Goal: Task Accomplishment & Management: Complete application form

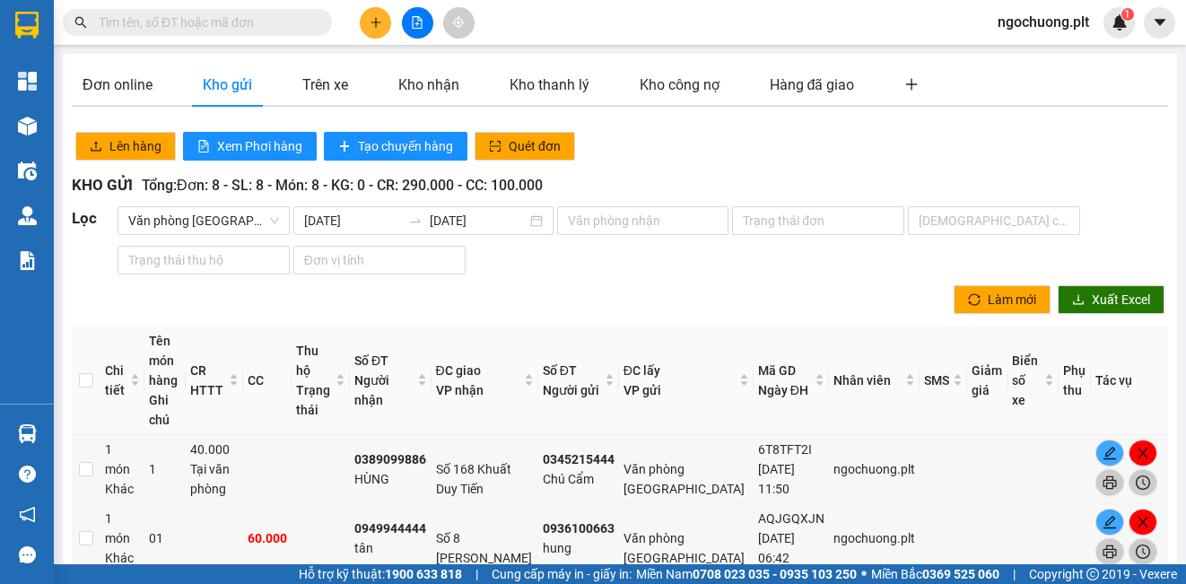
click at [373, 28] on icon "plus" at bounding box center [376, 22] width 13 height 13
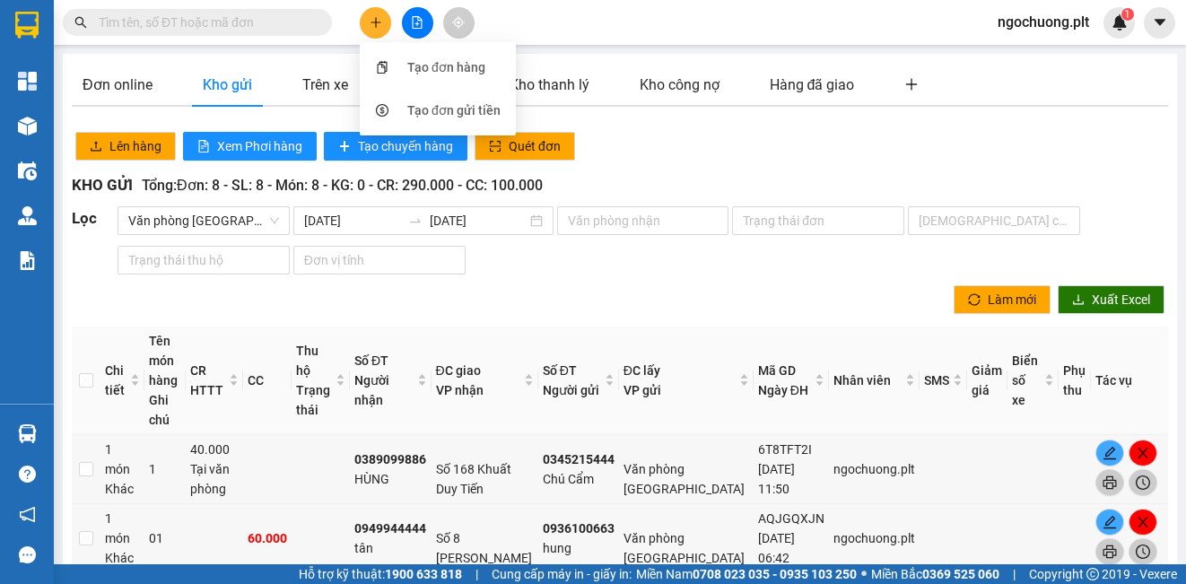
click at [379, 30] on button at bounding box center [375, 22] width 31 height 31
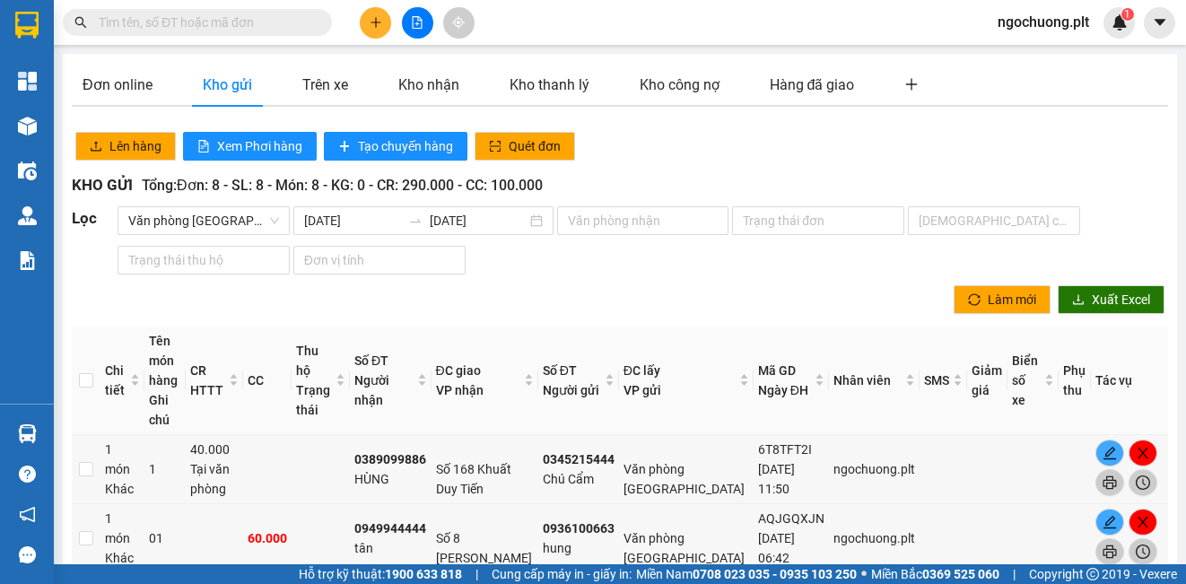
click at [379, 30] on button at bounding box center [375, 22] width 31 height 31
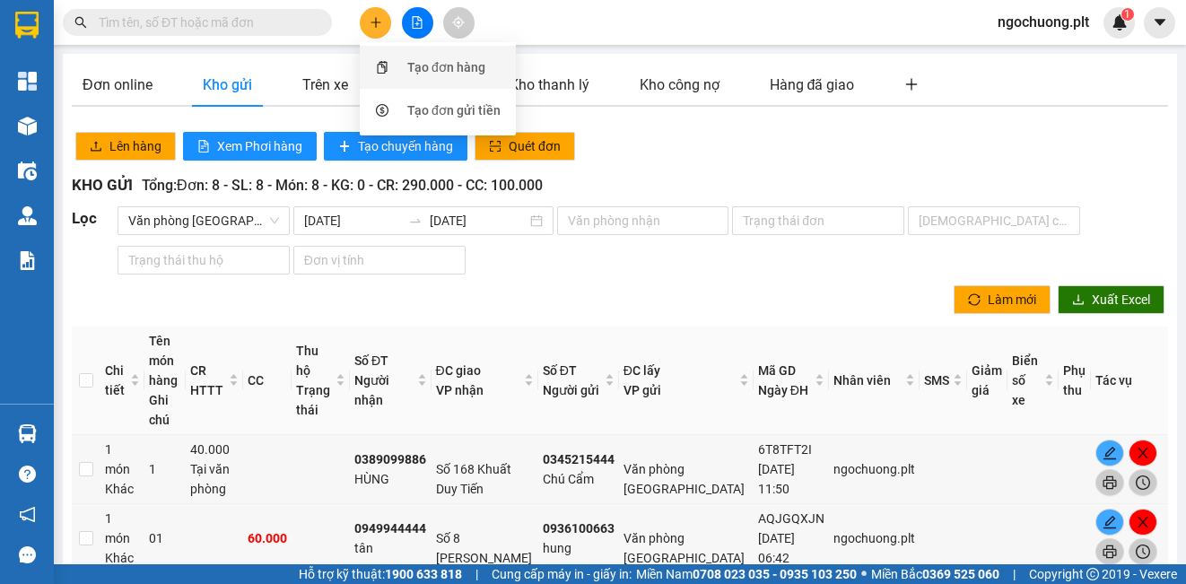
click at [446, 65] on div "Tạo đơn hàng" at bounding box center [446, 67] width 78 height 20
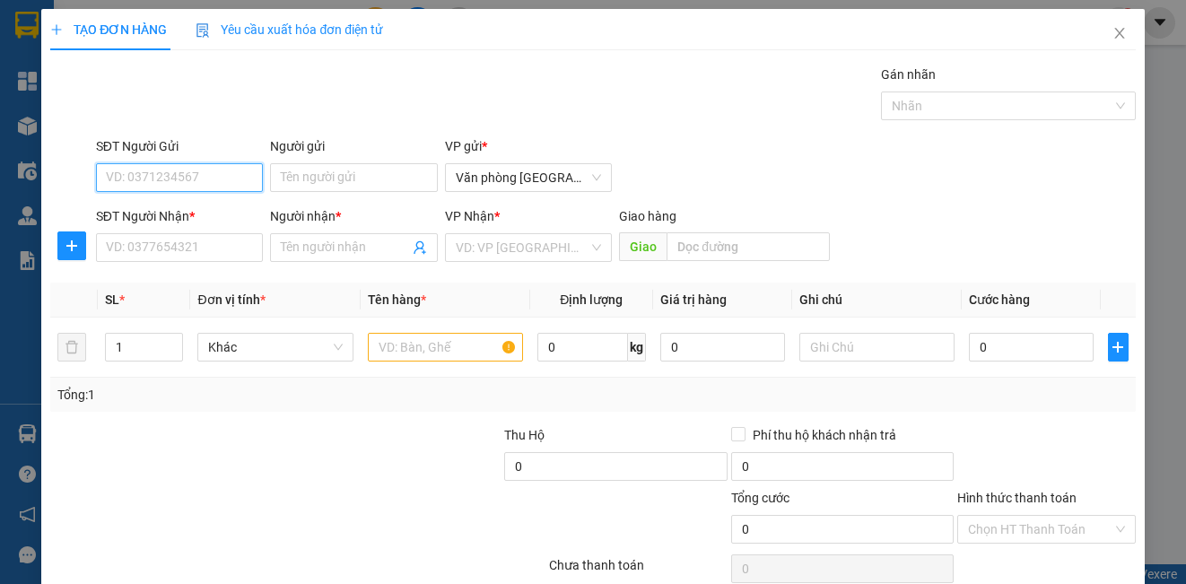
click at [207, 173] on input "SĐT Người Gửi" at bounding box center [179, 177] width 167 height 29
type input "0912947907"
click at [172, 211] on div "0912947907 - dũng" at bounding box center [178, 214] width 144 height 20
type input "dũng"
type input "0358509509"
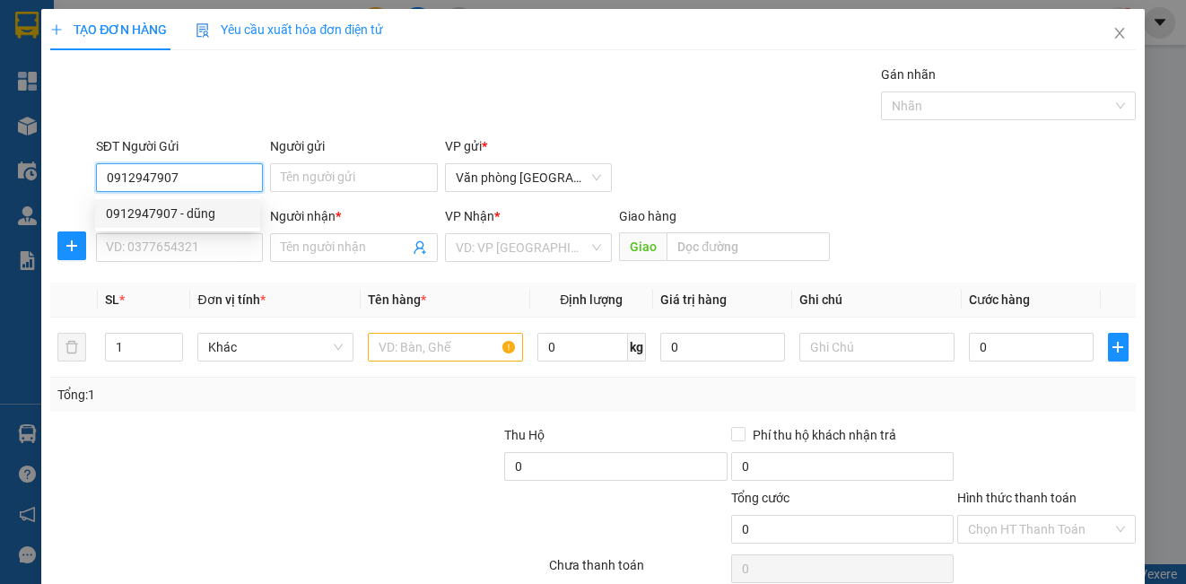
type input "văn"
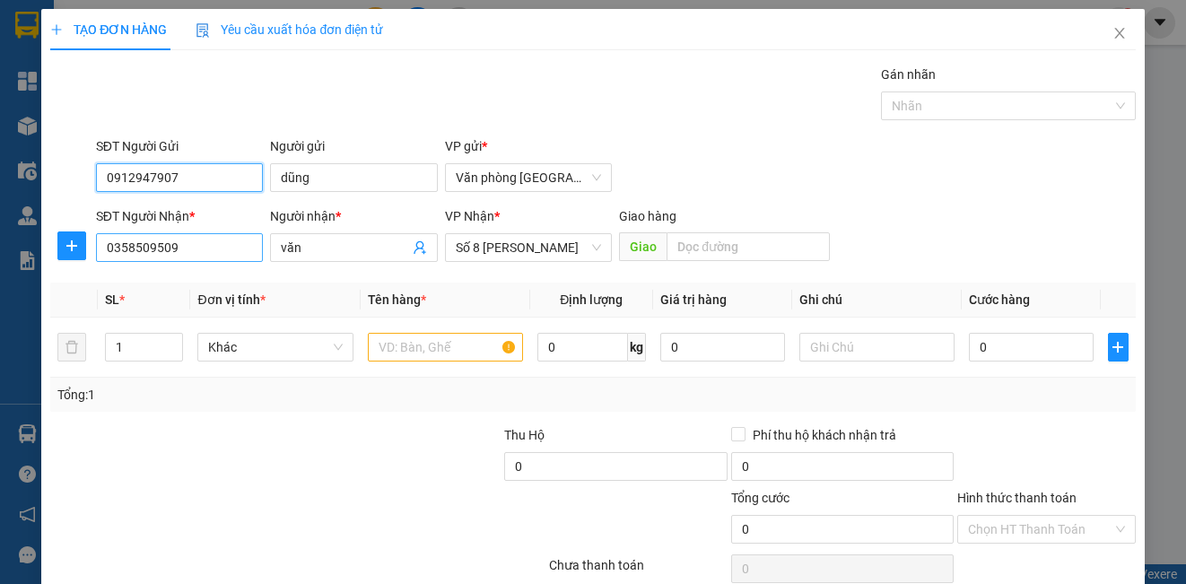
type input "50.000"
type input "0912947907"
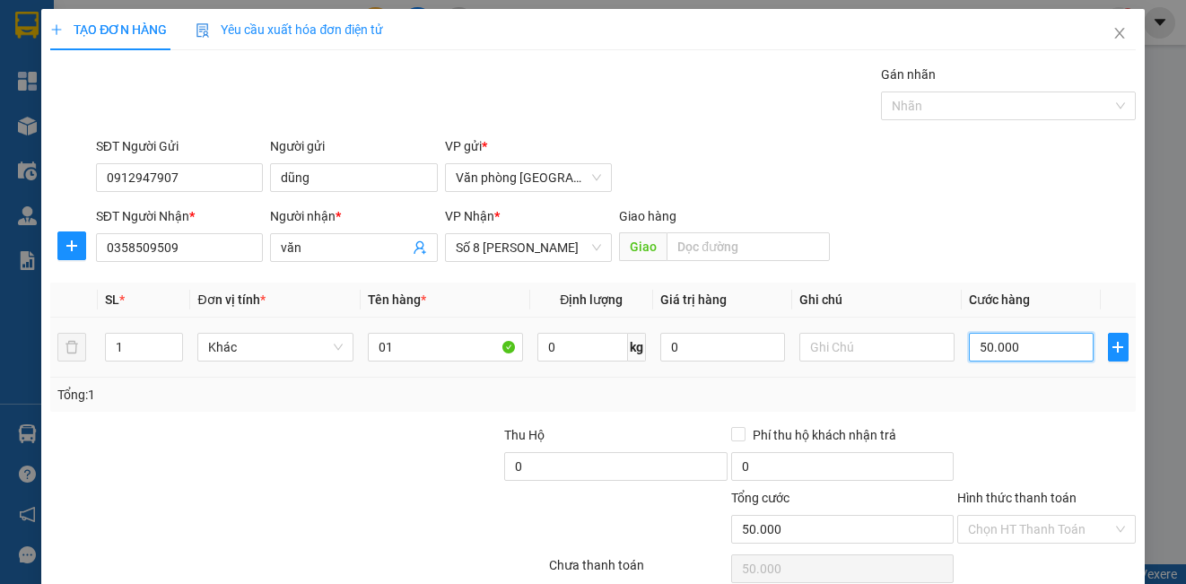
click at [1012, 346] on input "50.000" at bounding box center [1031, 347] width 125 height 29
type input "0"
type input "4"
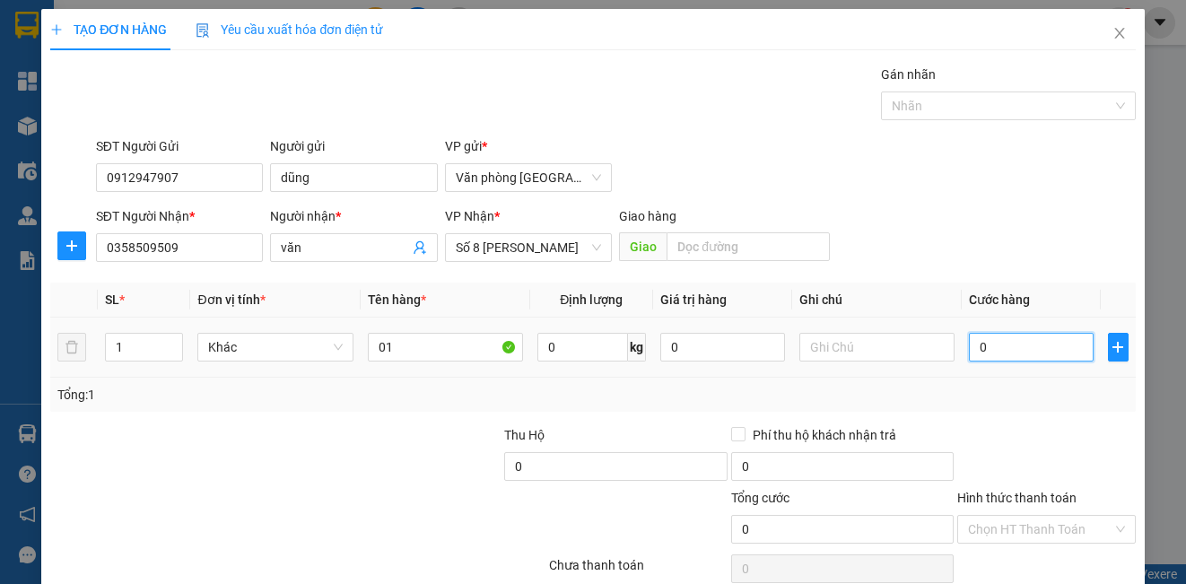
type input "4"
type input "04"
type input "40"
type input "0.400"
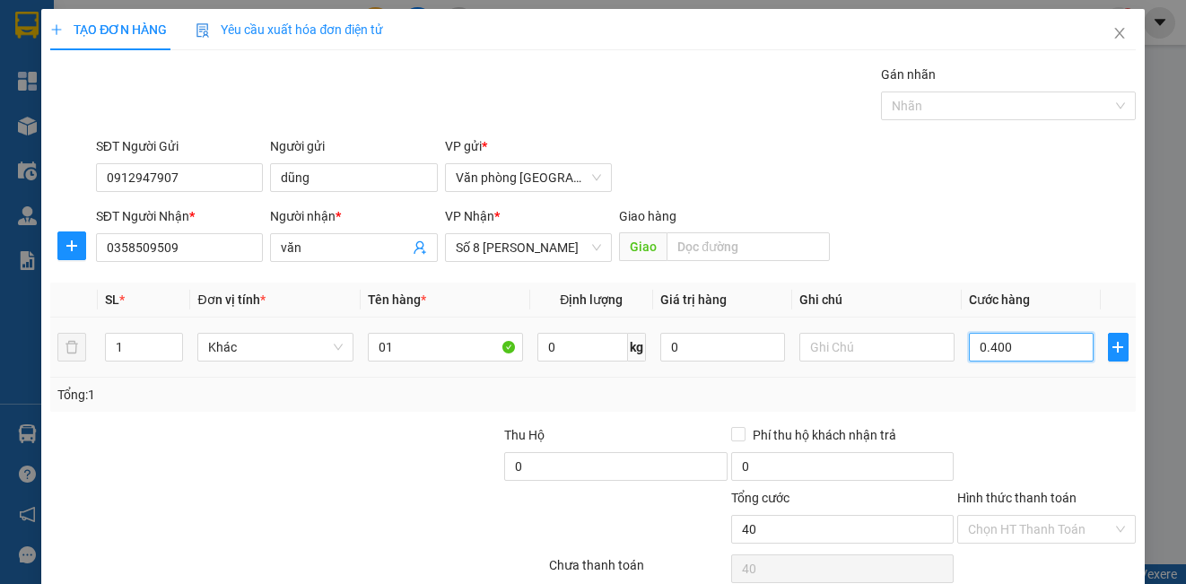
type input "400"
type input "04.000"
type input "4.000"
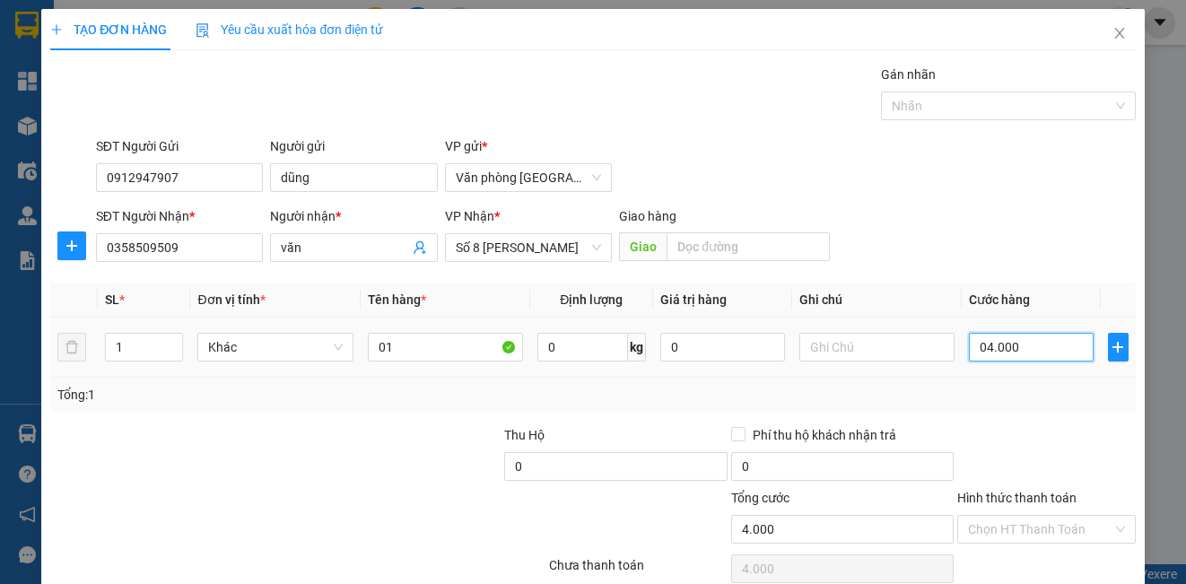
type input "40.000"
click at [1042, 527] on input "Hình thức thanh toán" at bounding box center [1040, 529] width 144 height 27
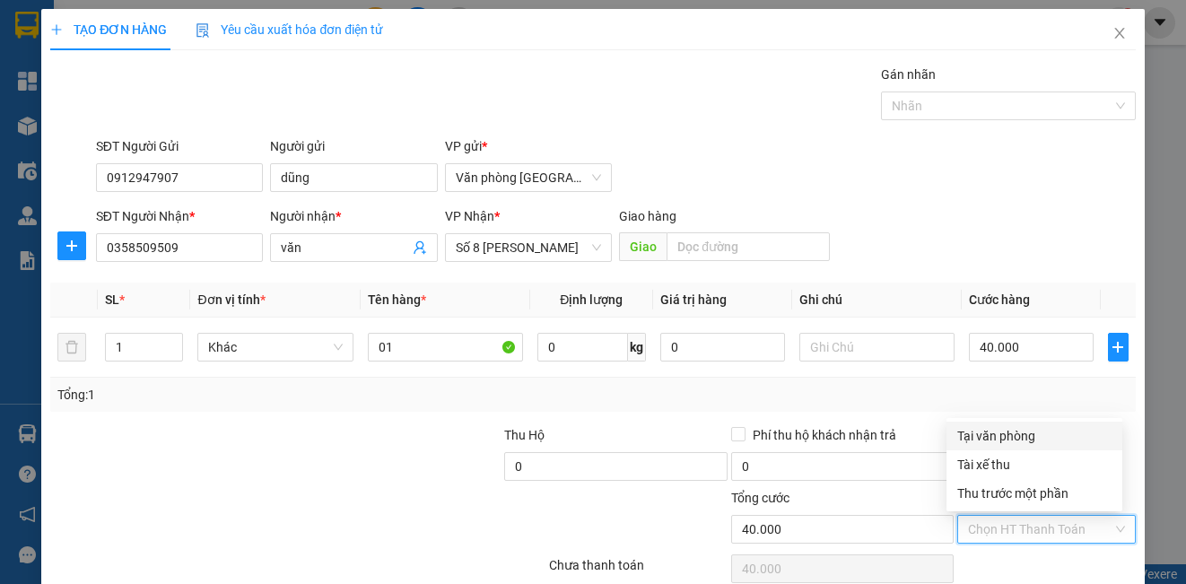
click at [1014, 443] on div "Tại văn phòng" at bounding box center [1034, 436] width 154 height 20
type input "0"
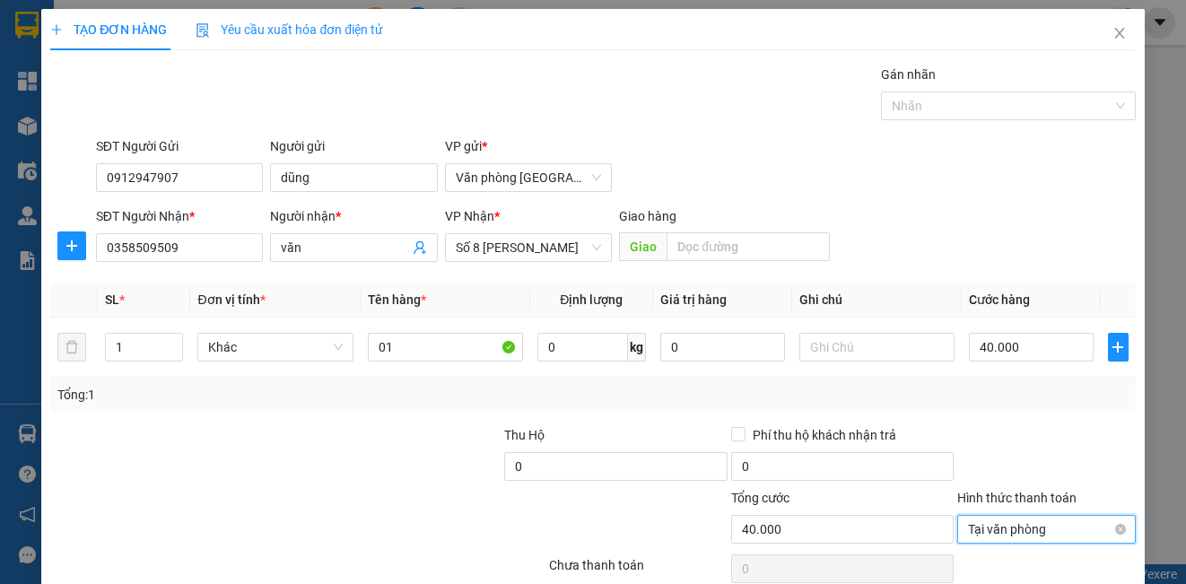
scroll to position [80, 0]
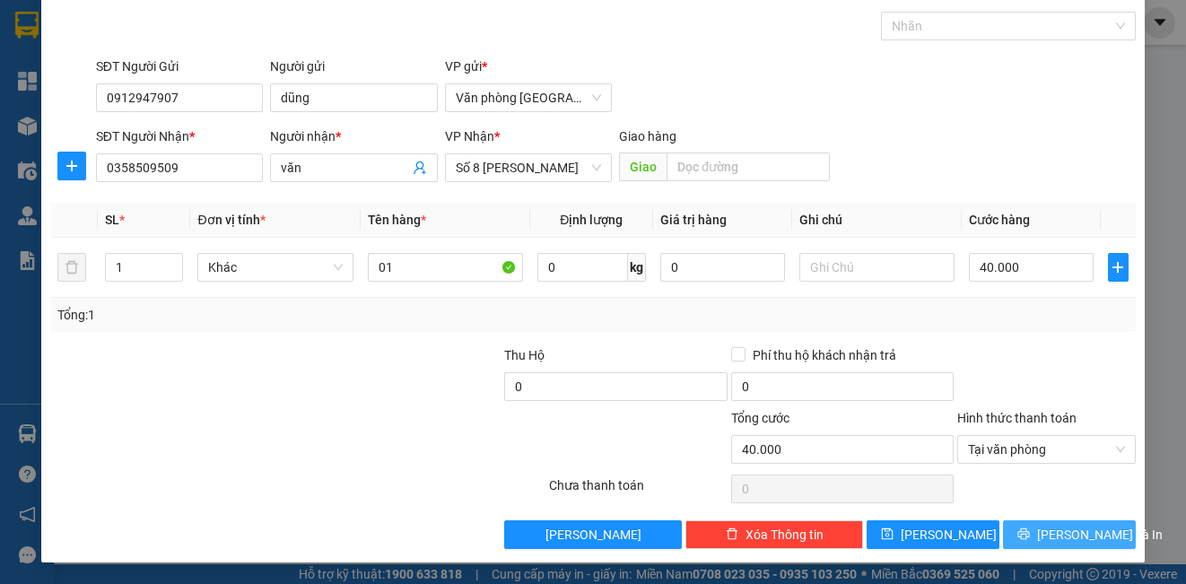
click at [1025, 536] on icon "printer" at bounding box center [1023, 534] width 12 height 12
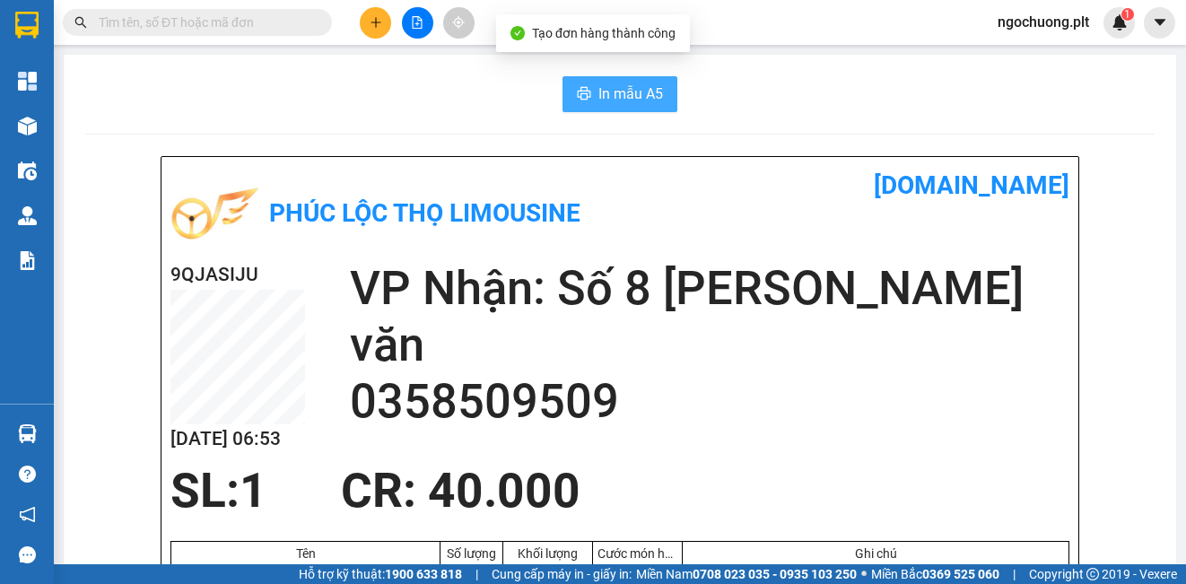
click at [647, 106] on button "In mẫu A5" at bounding box center [619, 94] width 115 height 36
click at [614, 97] on span "In mẫu A5" at bounding box center [630, 94] width 65 height 22
